Goal: Find specific page/section: Find specific page/section

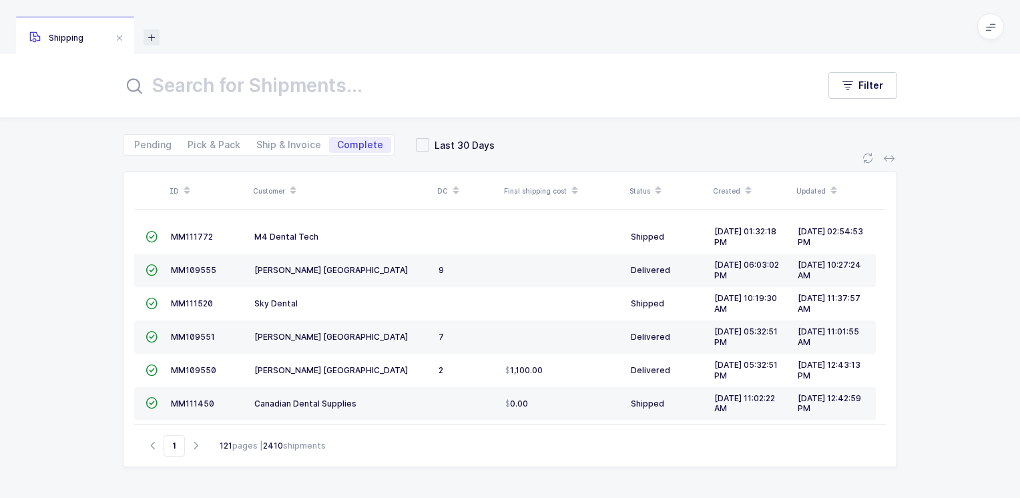
click at [152, 37] on icon at bounding box center [152, 37] width 16 height 16
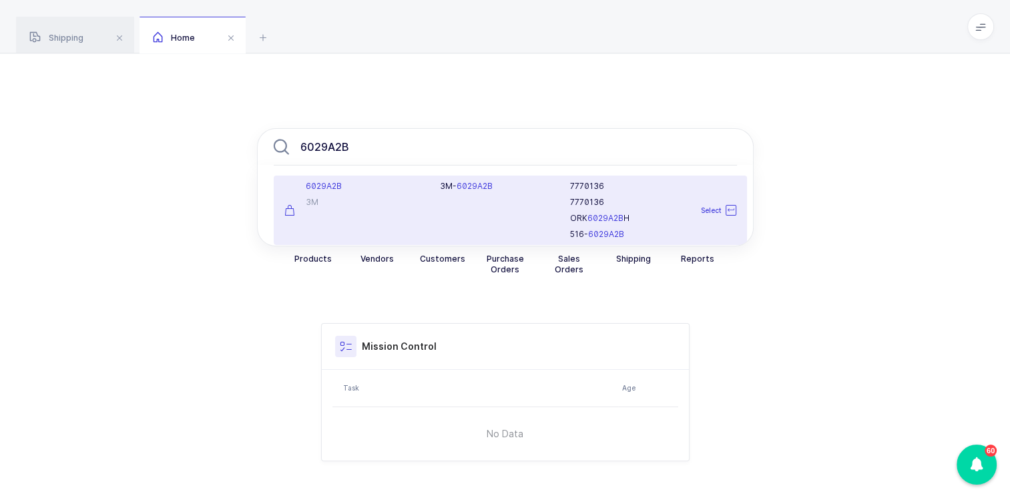
type input "6029A2B"
click at [353, 191] on div "6029A2B" at bounding box center [354, 186] width 140 height 11
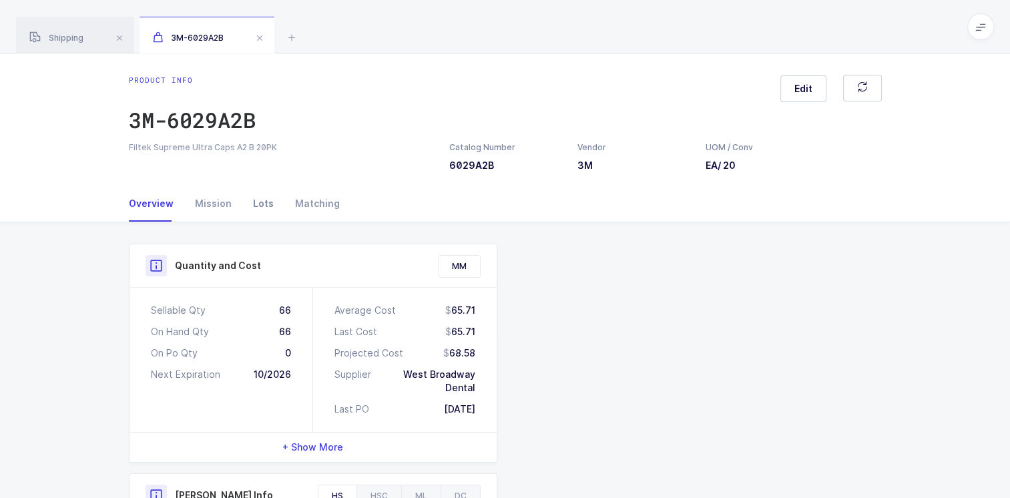
click at [259, 204] on div "Lots" at bounding box center [263, 204] width 42 height 36
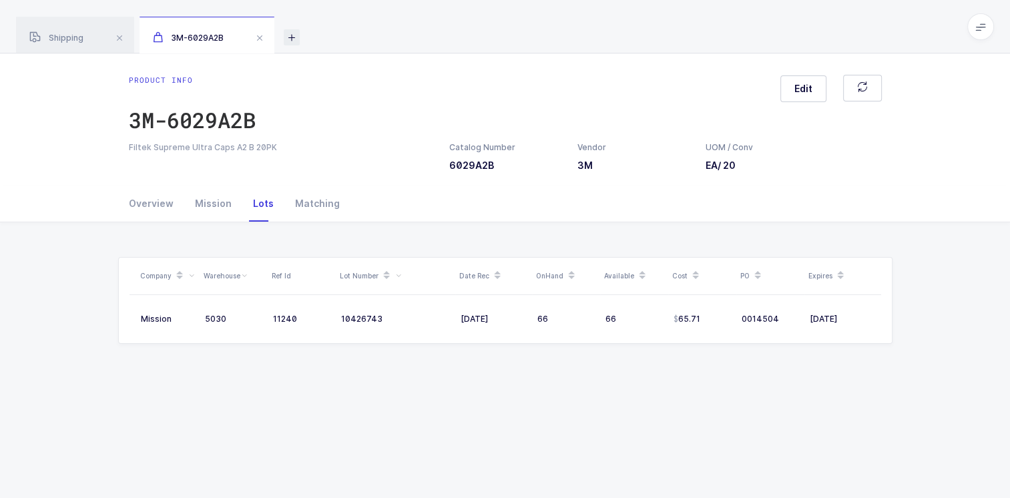
click at [297, 39] on icon at bounding box center [292, 37] width 16 height 16
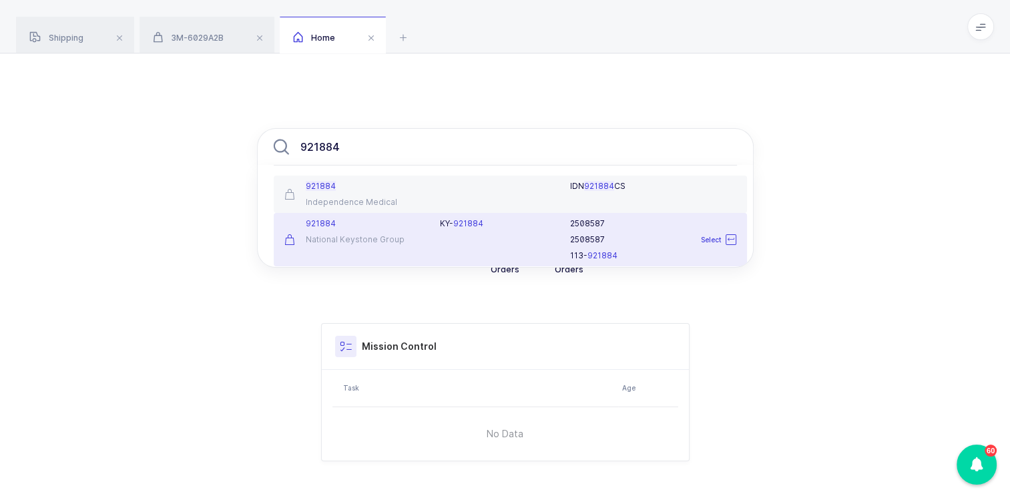
type input "921884"
click at [371, 237] on div "National Keystone Group" at bounding box center [354, 239] width 140 height 11
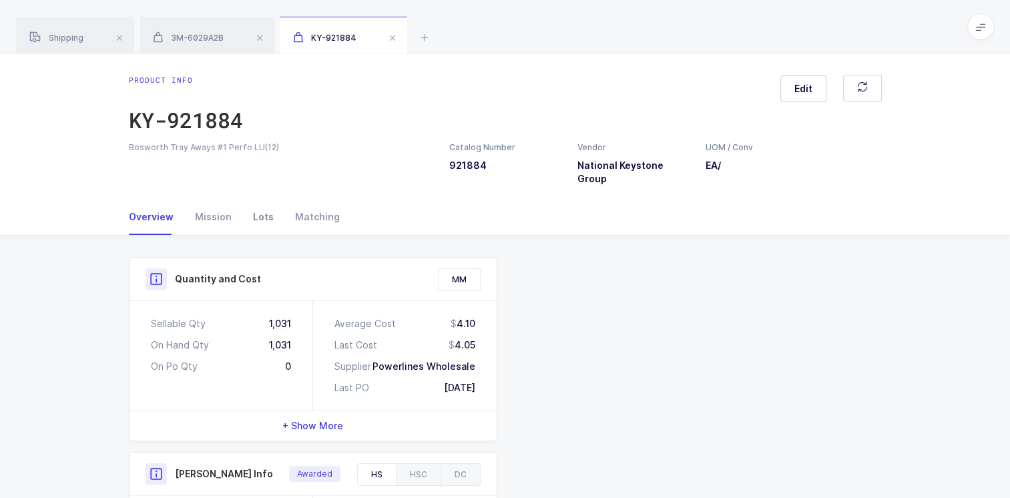
click at [259, 204] on div "Lots" at bounding box center [263, 217] width 42 height 36
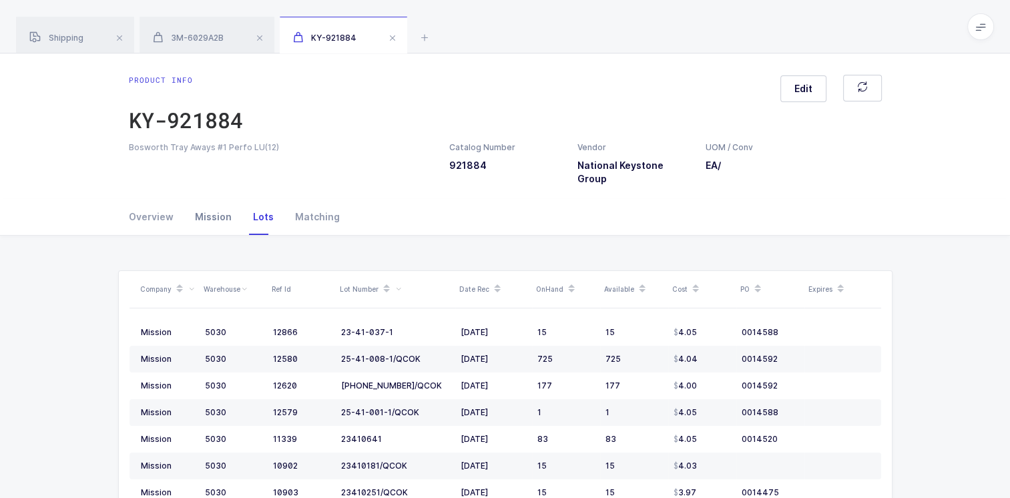
click at [208, 200] on div "Mission" at bounding box center [213, 217] width 58 height 36
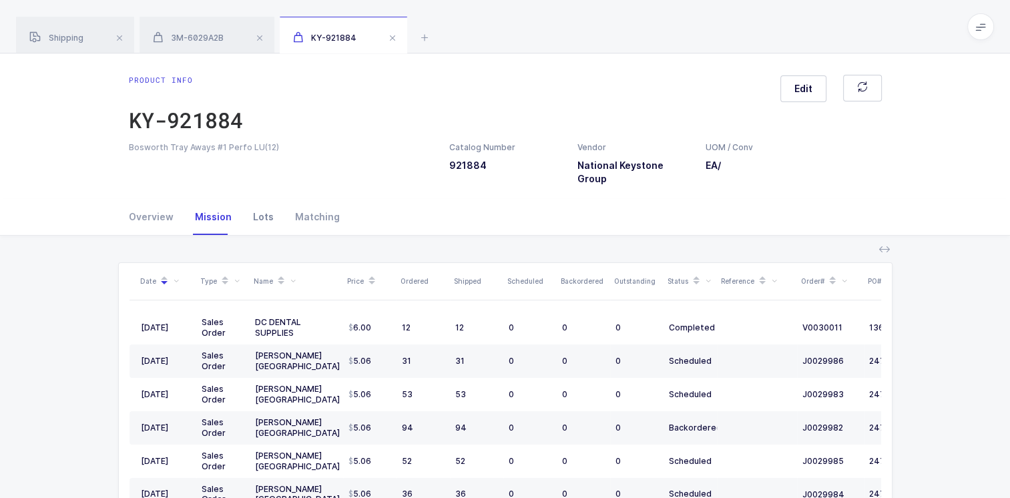
click at [259, 202] on div "Lots" at bounding box center [263, 217] width 42 height 36
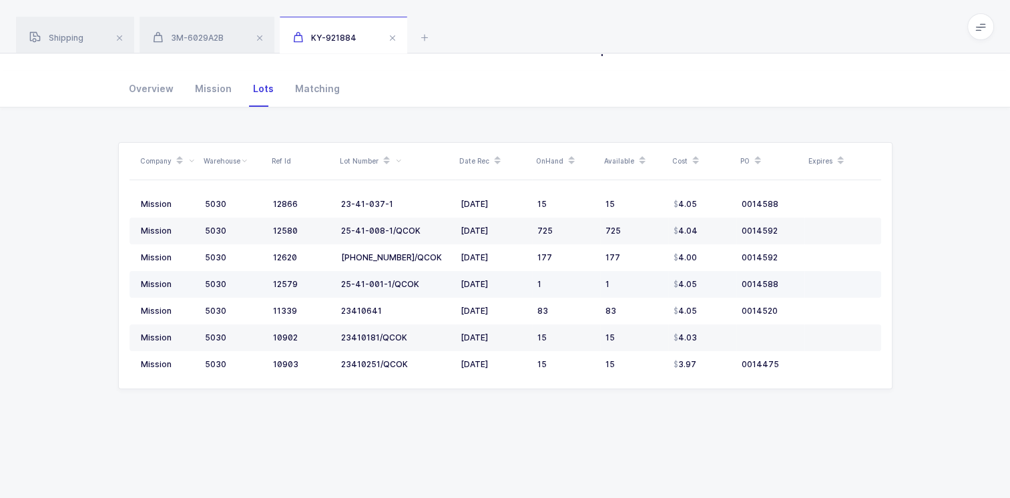
scroll to position [132, 0]
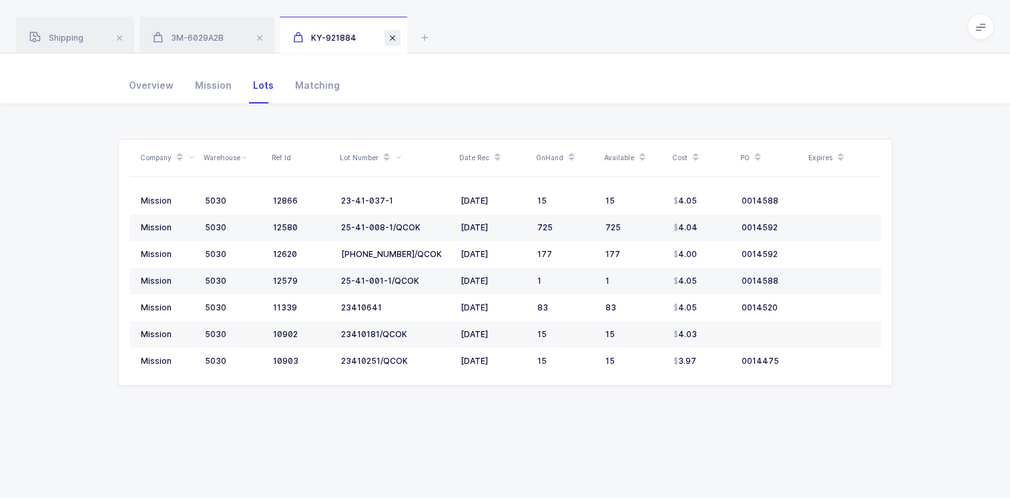
click at [395, 38] on span at bounding box center [393, 38] width 16 height 16
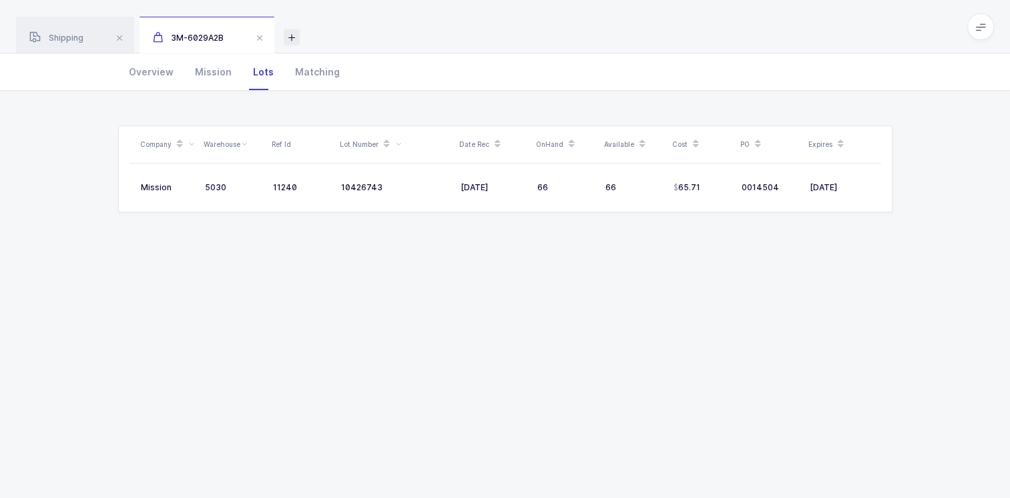
click at [299, 41] on icon at bounding box center [292, 37] width 16 height 16
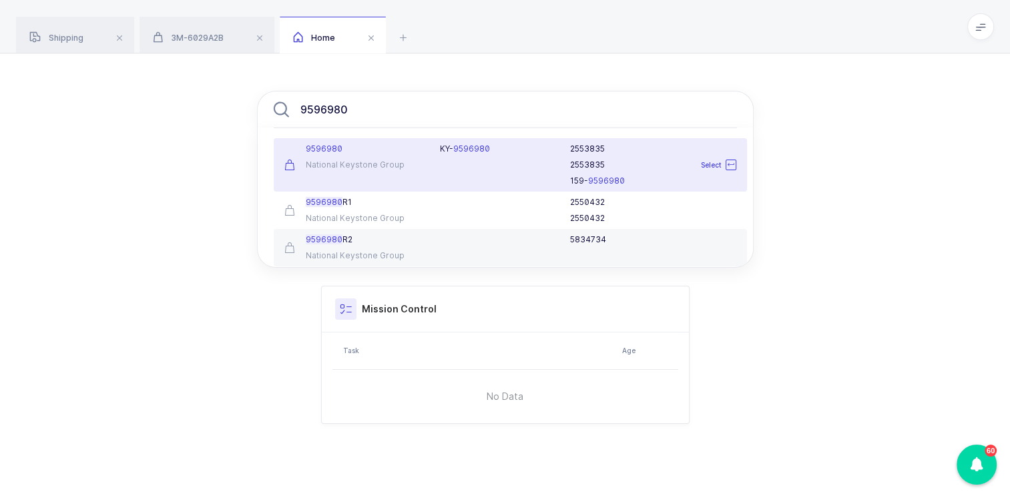
type input "9596980"
click at [341, 168] on div "National Keystone Group" at bounding box center [354, 165] width 140 height 11
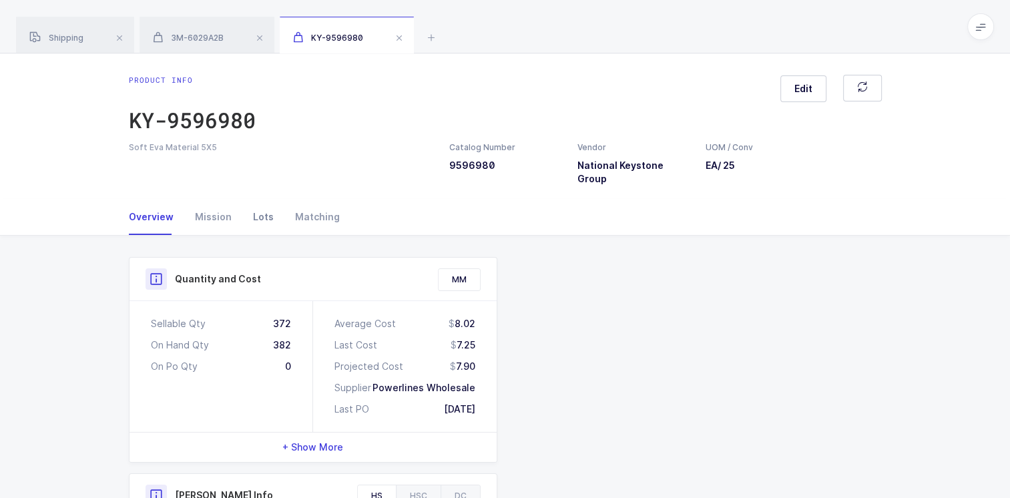
click at [266, 202] on div "Lots" at bounding box center [263, 217] width 42 height 36
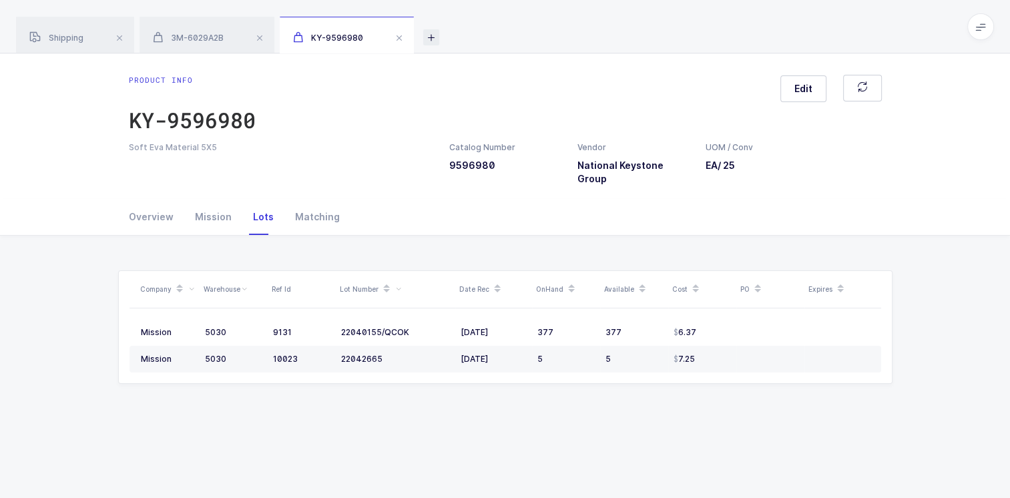
click at [435, 37] on icon at bounding box center [431, 37] width 16 height 16
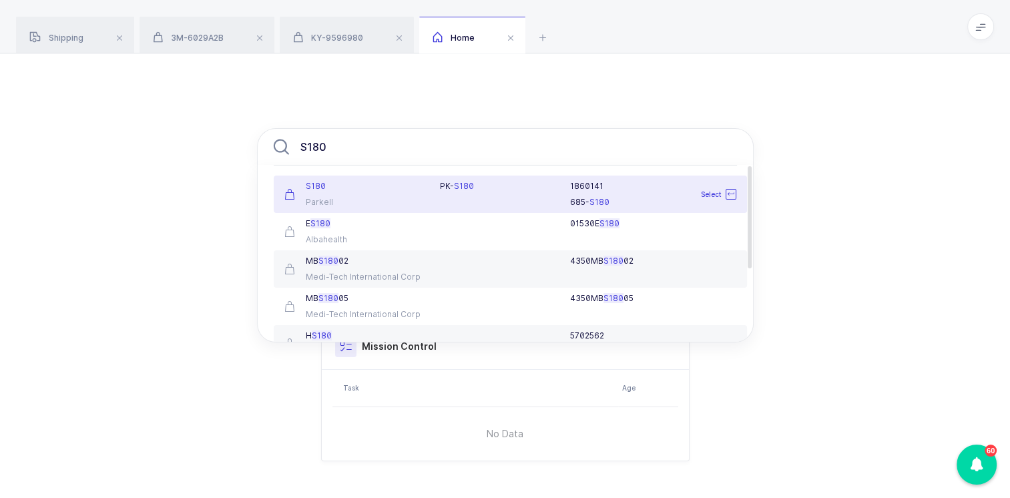
type input "S180"
click at [371, 190] on div "S180" at bounding box center [354, 186] width 140 height 11
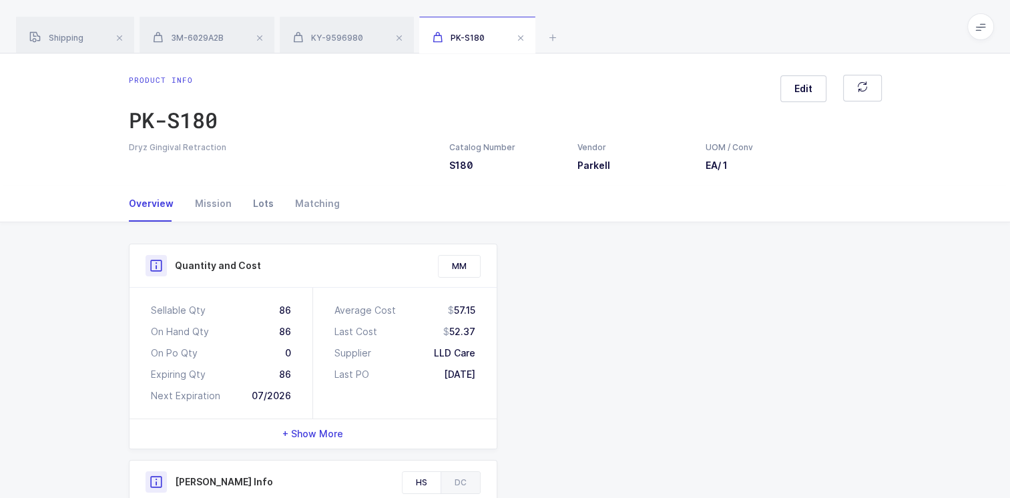
click at [261, 202] on div "Lots" at bounding box center [263, 204] width 42 height 36
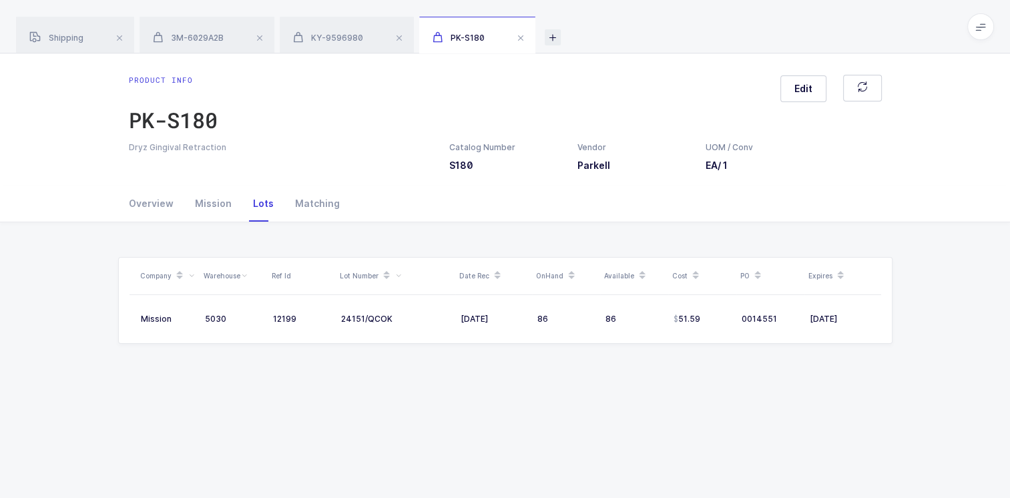
click at [559, 39] on icon at bounding box center [553, 37] width 16 height 16
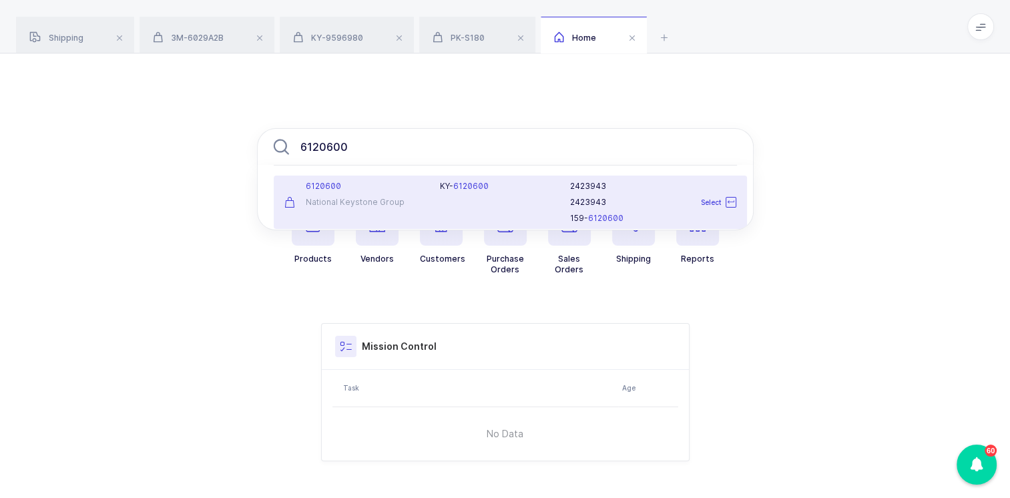
type input "6120600"
click at [375, 193] on div "6120600 National Keystone Group" at bounding box center [354, 202] width 156 height 43
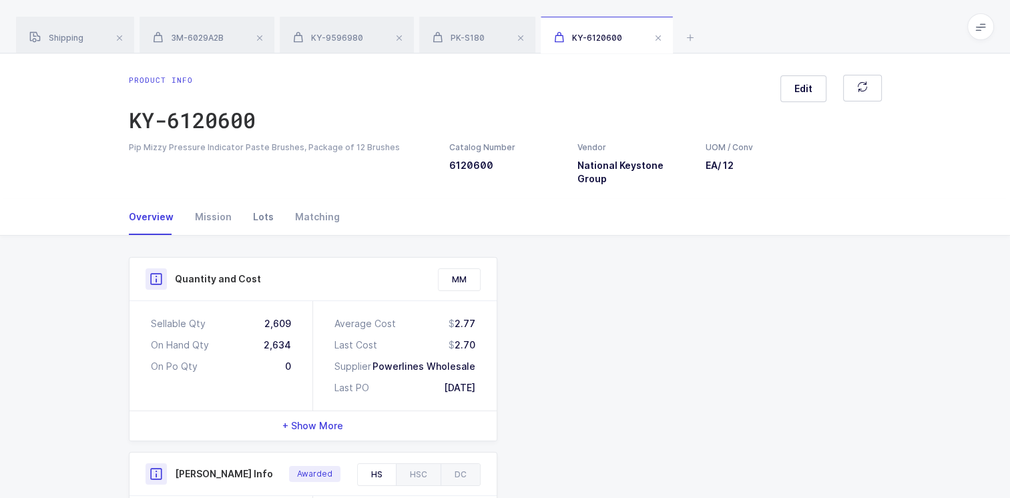
click at [259, 203] on div "Lots" at bounding box center [263, 217] width 42 height 36
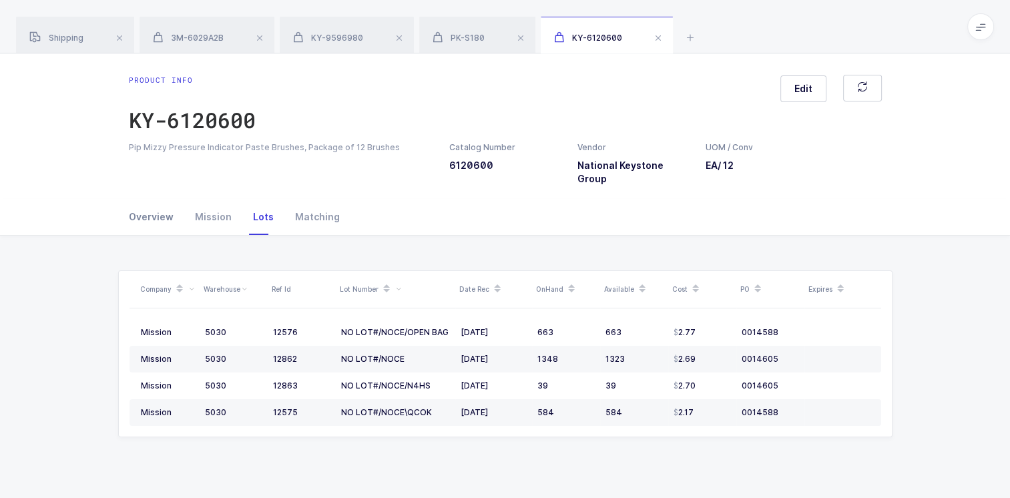
click at [146, 206] on div "Overview" at bounding box center [156, 217] width 55 height 36
